Goal: Navigation & Orientation: Find specific page/section

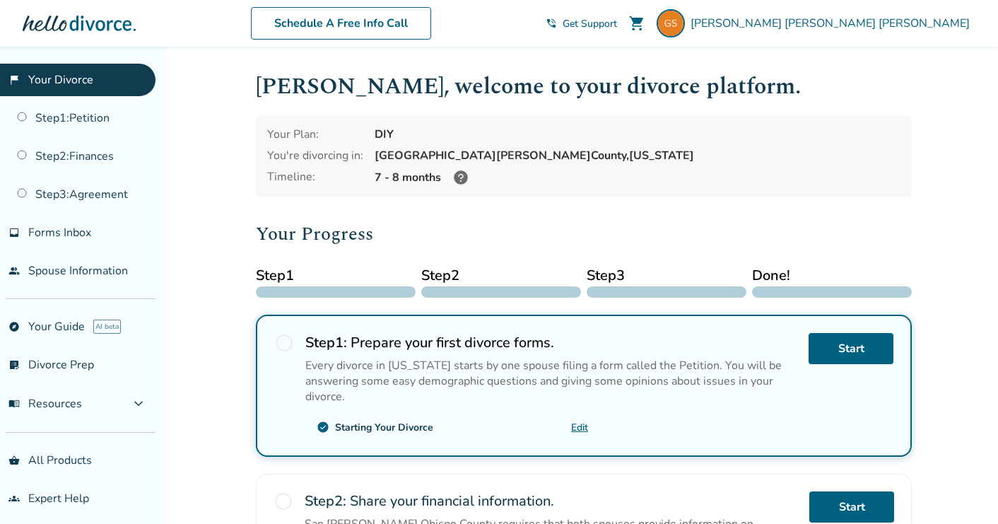
click at [462, 177] on icon at bounding box center [461, 177] width 14 height 14
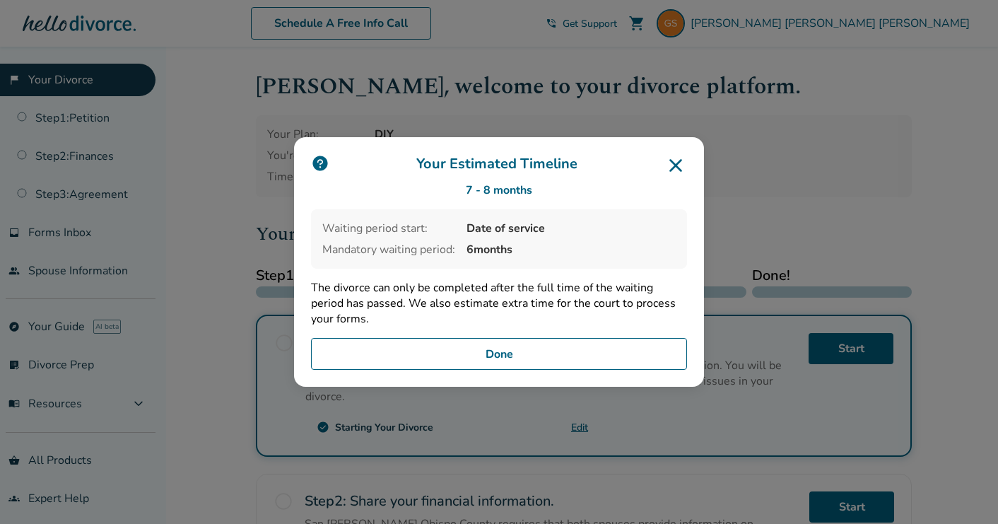
click at [674, 164] on icon at bounding box center [676, 165] width 13 height 13
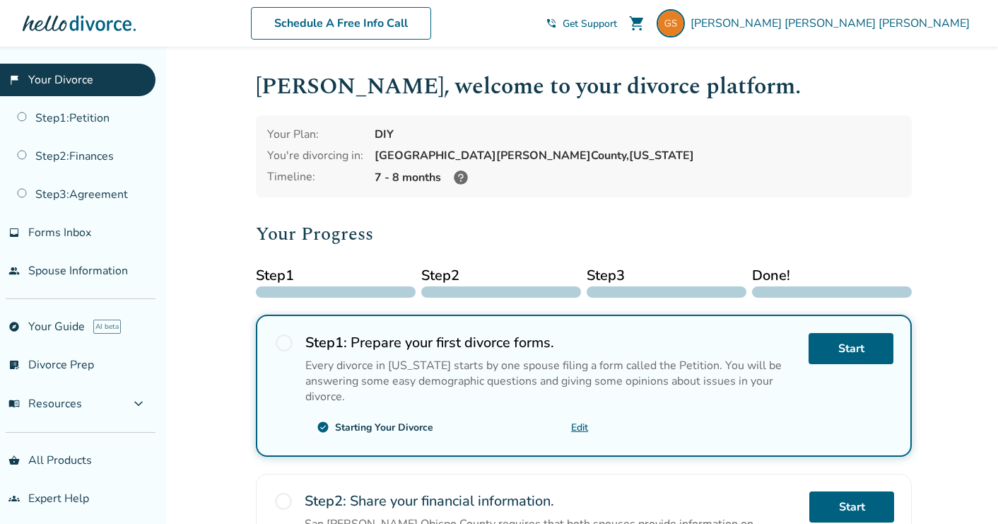
click at [617, 24] on span "Get Support" at bounding box center [590, 23] width 54 height 13
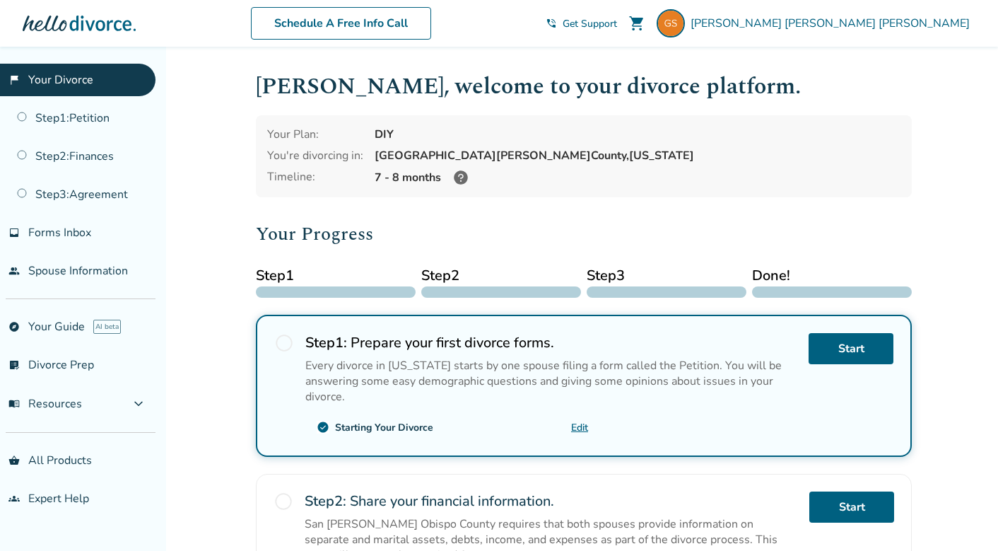
click at [96, 28] on div at bounding box center [79, 23] width 113 height 28
click at [617, 25] on span "Get Support" at bounding box center [590, 23] width 54 height 13
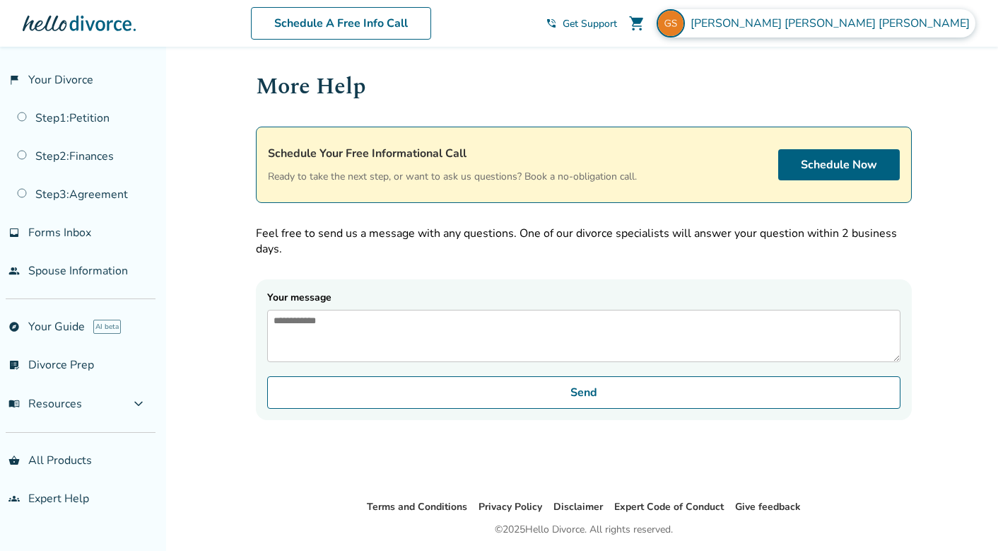
click at [848, 23] on span "[PERSON_NAME] [PERSON_NAME]" at bounding box center [833, 24] width 285 height 16
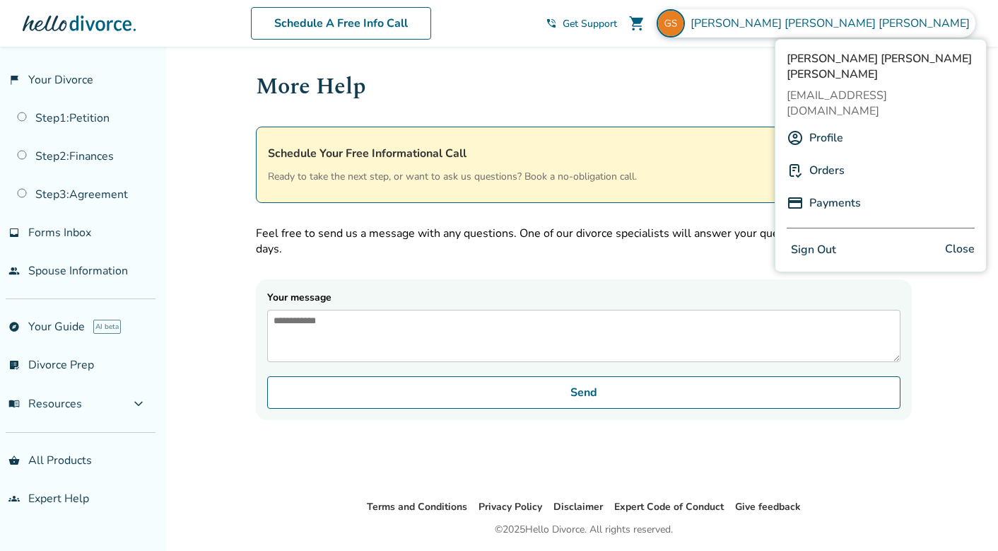
click at [811, 240] on button "Sign Out" at bounding box center [814, 250] width 54 height 21
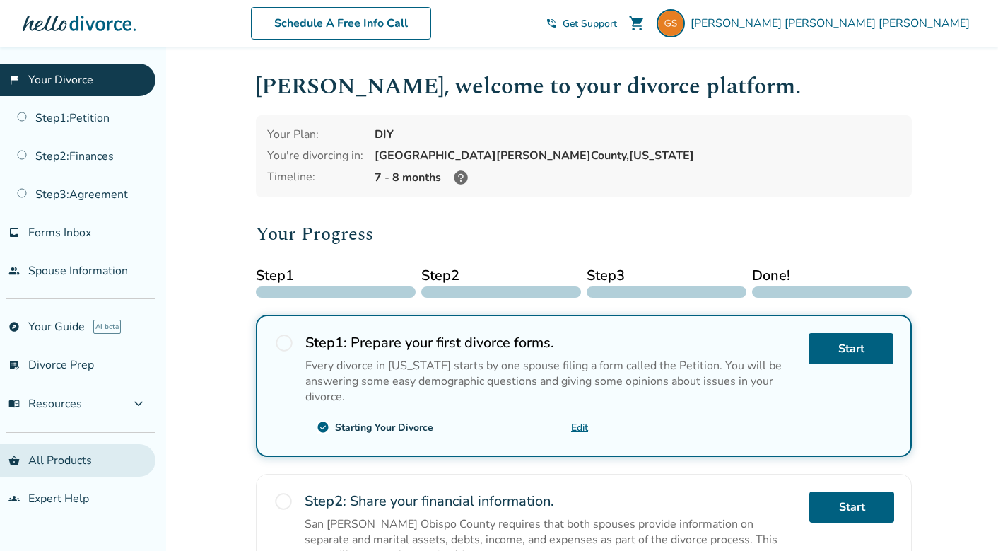
click at [54, 454] on link "shopping_basket All Products" at bounding box center [78, 460] width 156 height 33
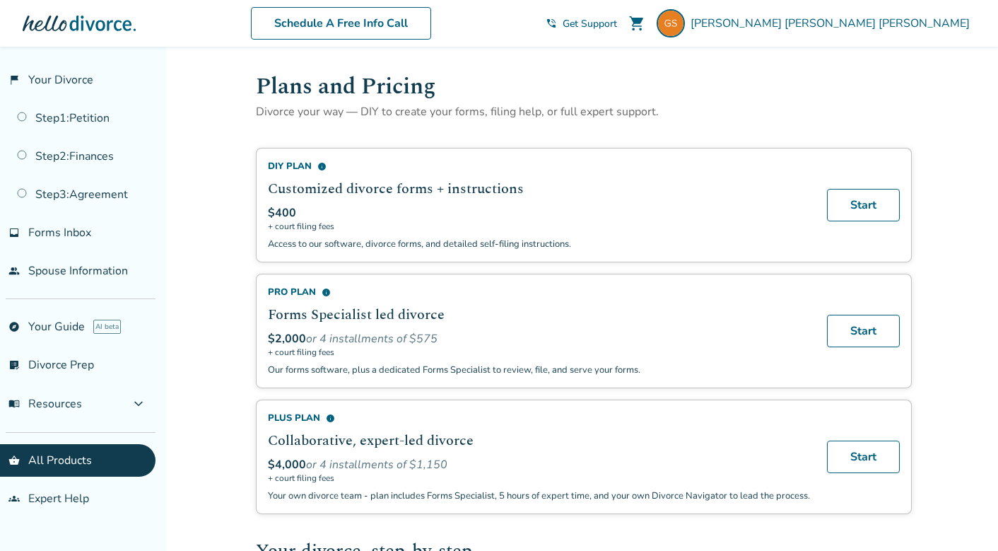
click at [617, 29] on span "Get Support" at bounding box center [590, 23] width 54 height 13
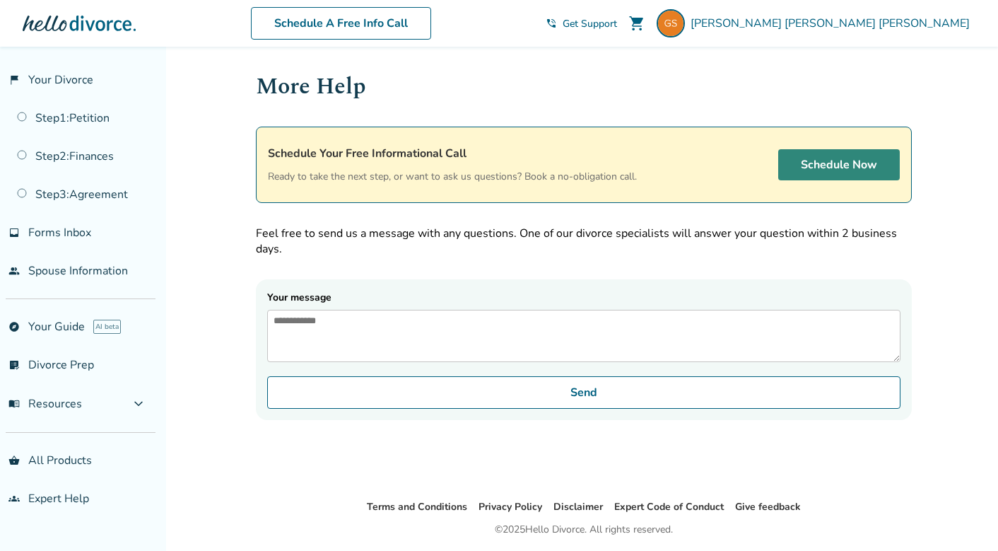
click at [814, 172] on link "Schedule Now" at bounding box center [839, 164] width 122 height 31
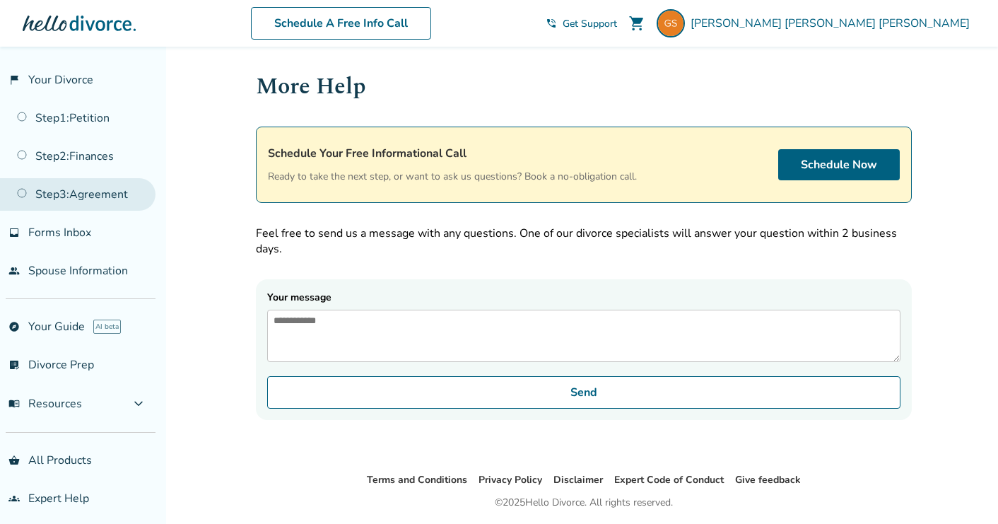
click at [97, 189] on link "Step 3 : Agreement" at bounding box center [78, 194] width 156 height 33
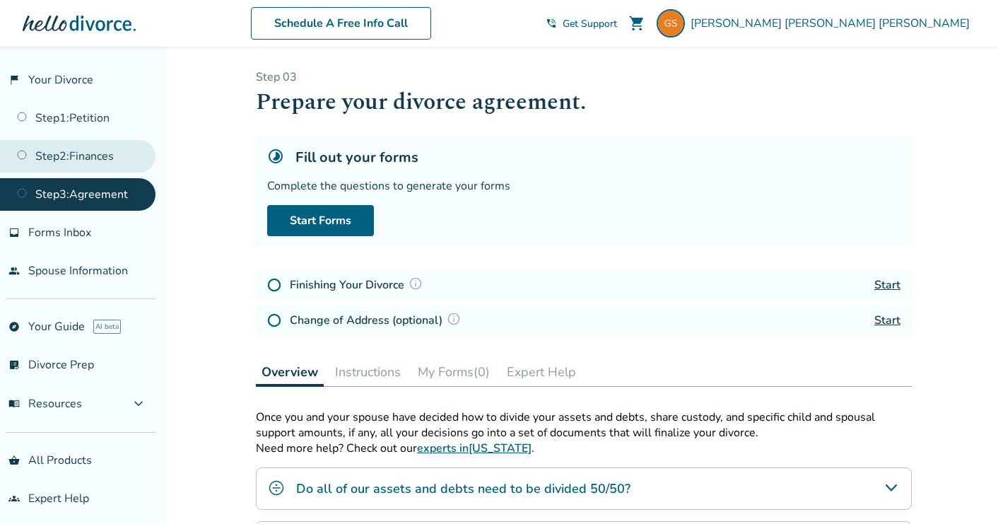
click at [84, 158] on link "Step 2 : Finances" at bounding box center [78, 156] width 156 height 33
